Goal: Information Seeking & Learning: Learn about a topic

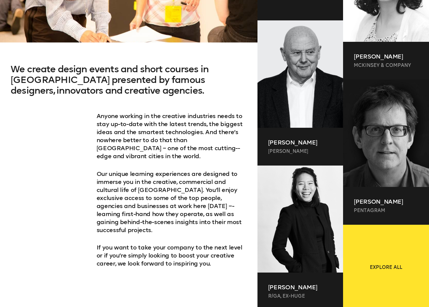
scroll to position [417, 0]
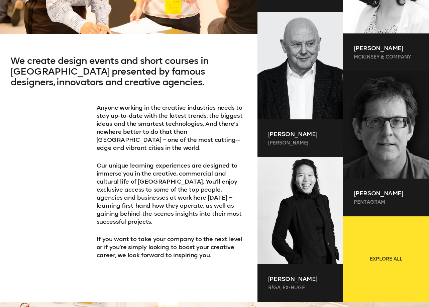
click at [63, 203] on div "We create design events and short courses in [GEOGRAPHIC_DATA] presented by fam…" at bounding box center [128, 178] width 257 height 246
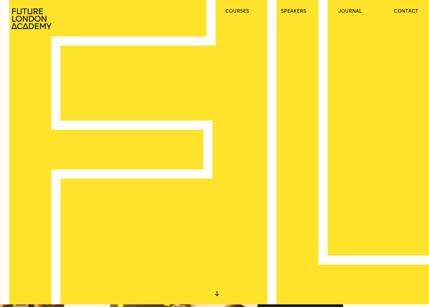
scroll to position [0, 0]
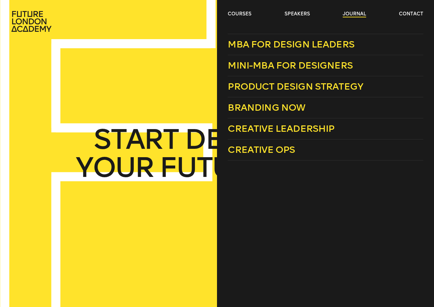
click at [355, 13] on link "journal" at bounding box center [353, 14] width 23 height 7
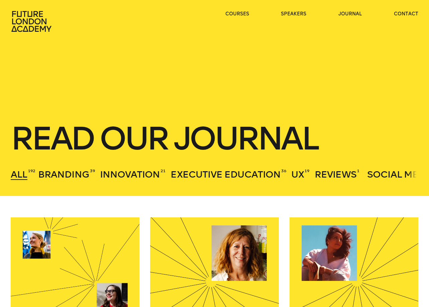
scroll to position [114, 0]
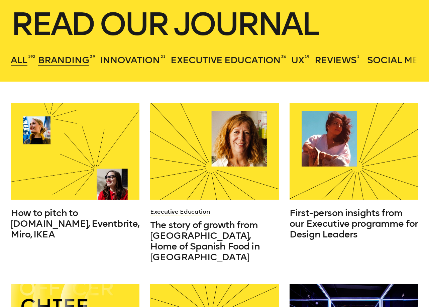
click at [69, 59] on span "Branding" at bounding box center [63, 59] width 51 height 11
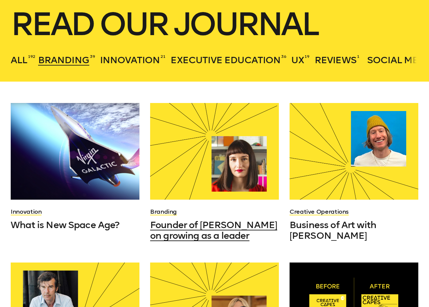
click at [186, 234] on span "Founder of [PERSON_NAME] on growing as a leader" at bounding box center [213, 230] width 127 height 22
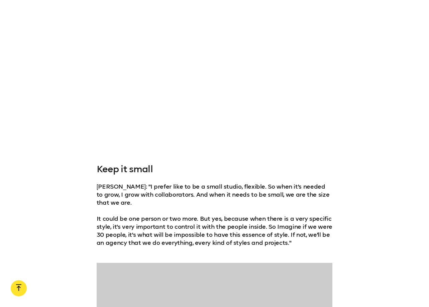
scroll to position [771, 0]
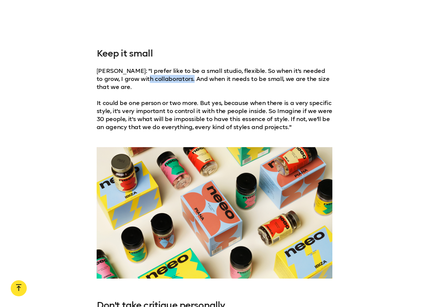
drag, startPoint x: 139, startPoint y: 73, endPoint x: 202, endPoint y: 76, distance: 63.8
click at [184, 74] on p "[PERSON_NAME]: "I prefer like to be a small studio, flexible. So when it's need…" at bounding box center [215, 79] width 236 height 24
click at [258, 82] on p "[PERSON_NAME]: "I prefer like to be a small studio, flexible. So when it's need…" at bounding box center [215, 79] width 236 height 24
drag, startPoint x: 245, startPoint y: 122, endPoint x: 336, endPoint y: 118, distance: 91.3
click at [288, 123] on p "It could be one person or two more. But yes, because when there is a very speci…" at bounding box center [215, 115] width 236 height 32
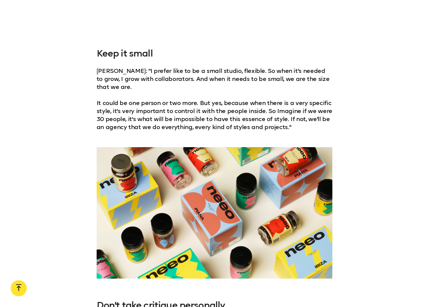
click at [362, 117] on div "Keep it small [PERSON_NAME]: "I prefer like to be a small studio, flexible. So …" at bounding box center [214, 89] width 429 height 83
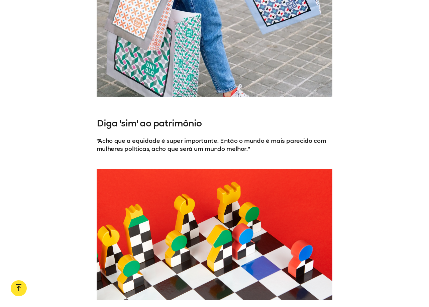
scroll to position [1246, 0]
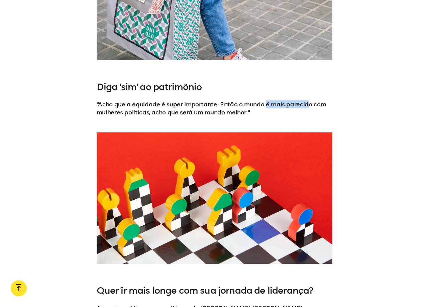
drag, startPoint x: 263, startPoint y: 91, endPoint x: 314, endPoint y: 93, distance: 51.8
click at [314, 100] on p ""Acho que a equidade é super importante. Então o mundo é mais parecido com mulh…" at bounding box center [215, 108] width 236 height 16
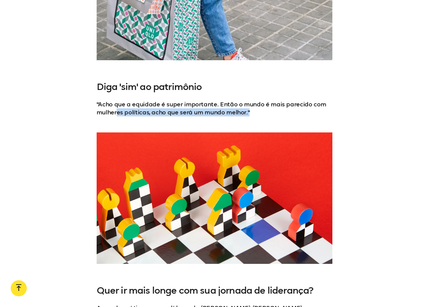
drag, startPoint x: 119, startPoint y: 102, endPoint x: 301, endPoint y: 103, distance: 182.4
click at [273, 103] on p ""Acho que a equidade é super importante. Então o mundo é mais parecido com mulh…" at bounding box center [215, 108] width 236 height 16
click at [326, 105] on p ""Acho que a equidade é super importante. Então o mundo é mais parecido com mulh…" at bounding box center [215, 108] width 236 height 16
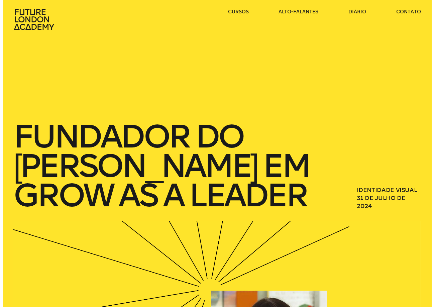
scroll to position [0, 0]
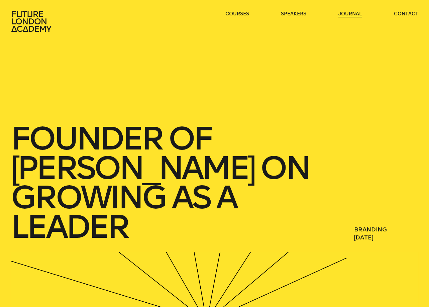
click at [340, 13] on link "journal" at bounding box center [349, 14] width 23 height 7
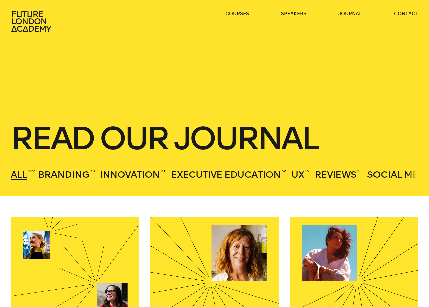
scroll to position [115, 0]
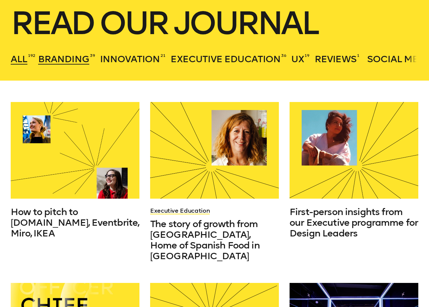
click at [75, 57] on span "Branding" at bounding box center [63, 58] width 51 height 11
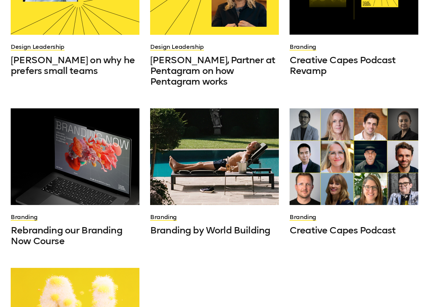
scroll to position [249, 0]
